Goal: Information Seeking & Learning: Check status

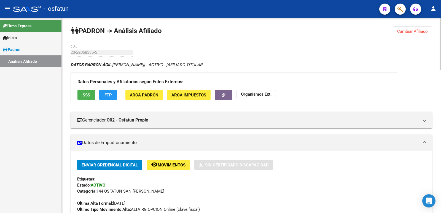
click at [409, 33] on span "Cambiar Afiliado" at bounding box center [412, 31] width 31 height 5
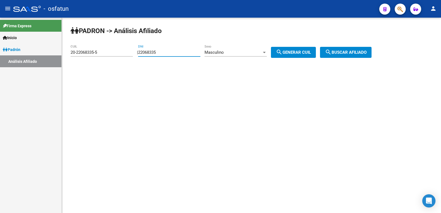
drag, startPoint x: 174, startPoint y: 53, endPoint x: 90, endPoint y: 53, distance: 83.5
click at [90, 53] on app-analisis-afiliado "[PERSON_NAME] -> Análisis Afiliado 20-22068335-5 CUIL | 22068335 DNI Masculino …" at bounding box center [223, 52] width 305 height 5
paste input "37599502"
type input "37599502"
click at [217, 49] on div "Masculino Sexo" at bounding box center [235, 51] width 62 height 12
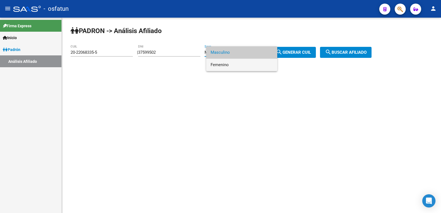
click at [221, 63] on span "Femenino" at bounding box center [241, 65] width 62 height 12
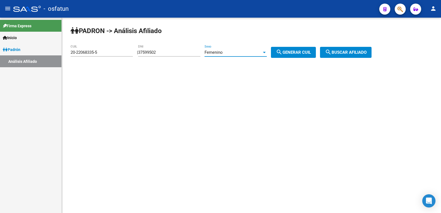
click at [296, 50] on span "search Generar CUIL" at bounding box center [293, 52] width 35 height 5
type input "27-37599502-1"
click at [345, 51] on span "search Buscar afiliado" at bounding box center [346, 52] width 42 height 5
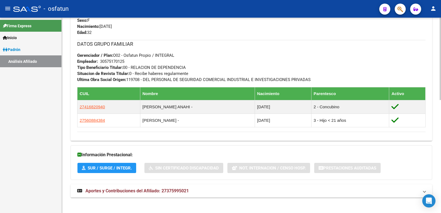
scroll to position [269, 0]
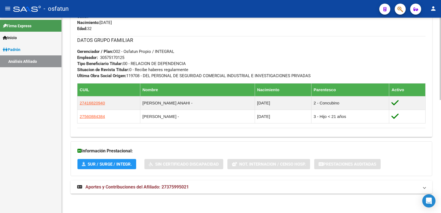
click at [123, 190] on mat-expansion-panel-header "Aportes y Contribuciones del Afiliado: 27375995021" at bounding box center [251, 186] width 361 height 13
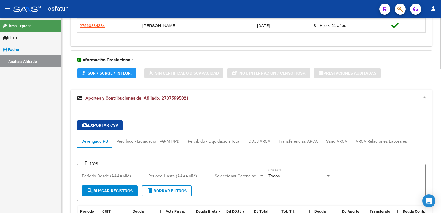
scroll to position [356, 0]
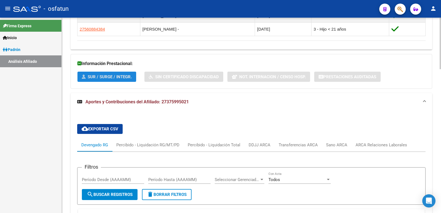
click at [103, 75] on span "SUR / SURGE / INTEGR." at bounding box center [110, 76] width 44 height 5
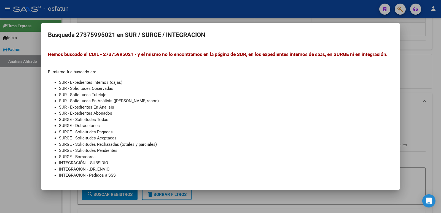
click at [17, 129] on div at bounding box center [220, 106] width 441 height 213
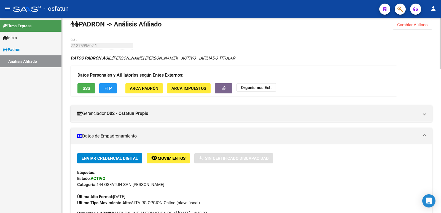
scroll to position [0, 0]
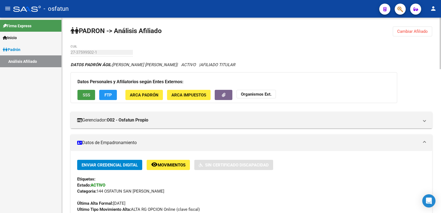
click at [87, 92] on span "SSS" at bounding box center [86, 94] width 7 height 5
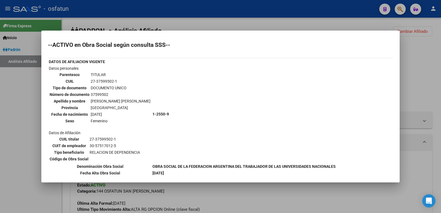
click at [22, 105] on div at bounding box center [220, 106] width 441 height 213
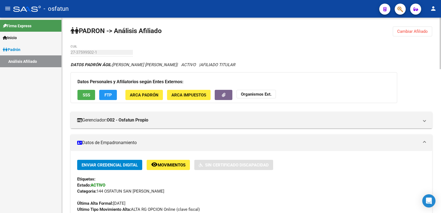
click at [109, 95] on span "FTP" at bounding box center [107, 95] width 7 height 5
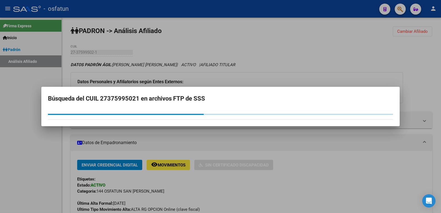
click at [19, 91] on div at bounding box center [220, 106] width 441 height 213
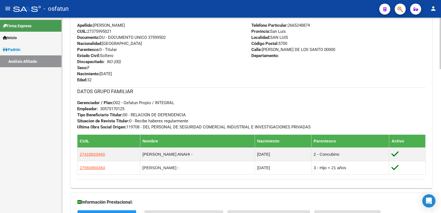
scroll to position [220, 0]
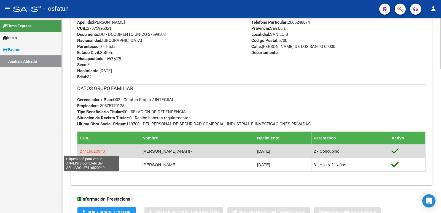
click at [98, 151] on span "27416820940" at bounding box center [92, 151] width 25 height 5
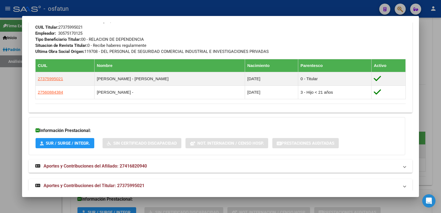
scroll to position [292, 0]
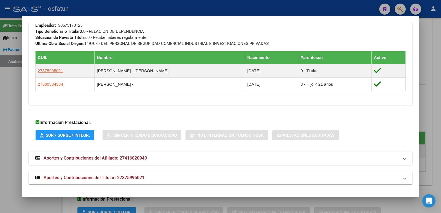
click at [101, 158] on span "Aportes y Contribuciones del Afiliado: 27416820940" at bounding box center [95, 157] width 103 height 5
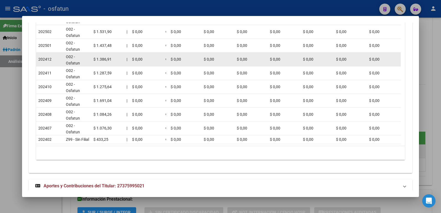
scroll to position [538, 0]
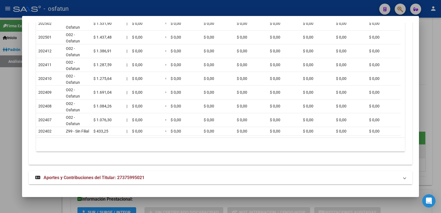
click at [108, 177] on span "Aportes y Contribuciones del Titular: 27375995021" at bounding box center [94, 177] width 101 height 5
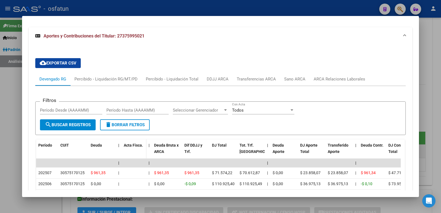
scroll to position [645, 0]
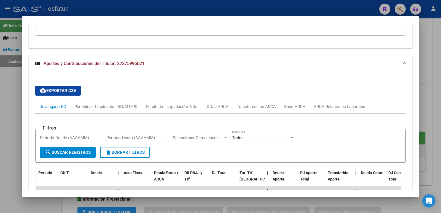
click at [159, 147] on div "Período Hasta (AAAAMM)" at bounding box center [137, 140] width 62 height 13
click at [5, 141] on div at bounding box center [220, 106] width 441 height 213
